Goal: Task Accomplishment & Management: Manage account settings

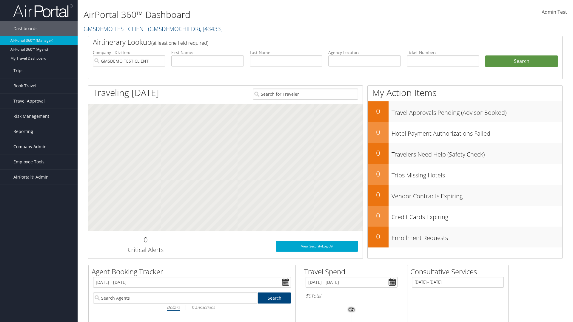
click at [39, 147] on span "Company Admin" at bounding box center [29, 146] width 33 height 15
click at [39, 199] on link "Travel Agency Contacts" at bounding box center [39, 203] width 78 height 9
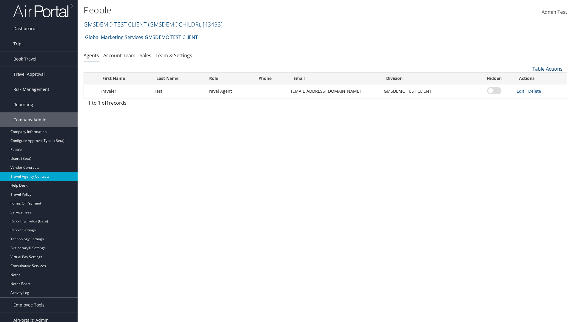
click at [547, 69] on link "Table Actions" at bounding box center [547, 69] width 30 height 7
click at [527, 88] on link "Add New Contact" at bounding box center [527, 88] width 78 height 10
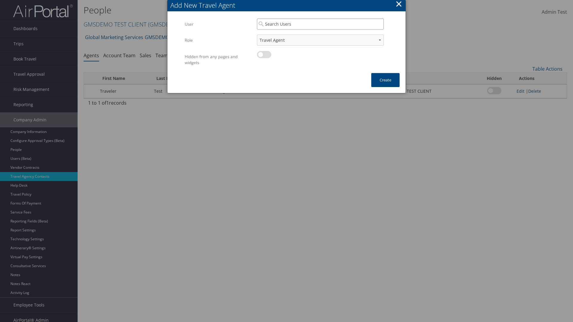
click at [320, 24] on input "search" at bounding box center [320, 23] width 127 height 11
click at [320, 38] on div "User" at bounding box center [320, 41] width 124 height 6
type input "Admin Test"
click at [385, 80] on button "Create" at bounding box center [385, 80] width 28 height 14
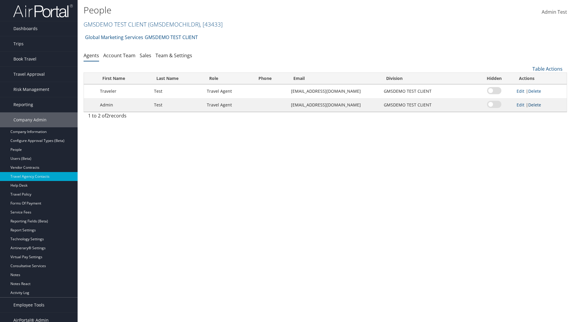
click at [535, 105] on link "Delete" at bounding box center [534, 105] width 13 height 6
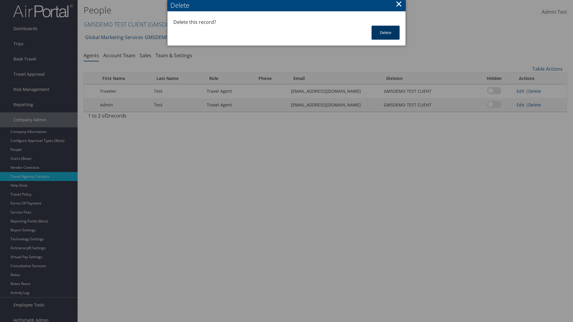
click at [385, 33] on button "Delete" at bounding box center [385, 33] width 28 height 14
